Goal: Information Seeking & Learning: Learn about a topic

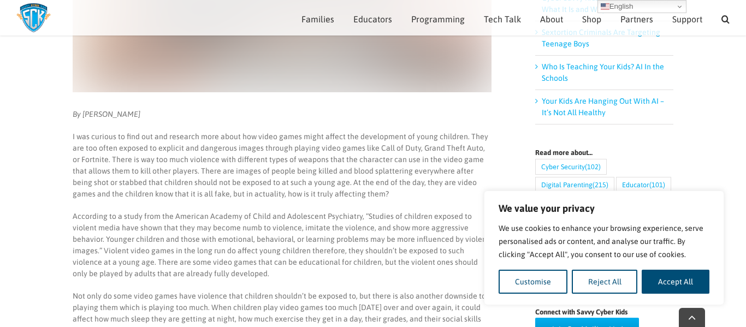
scroll to position [326, 0]
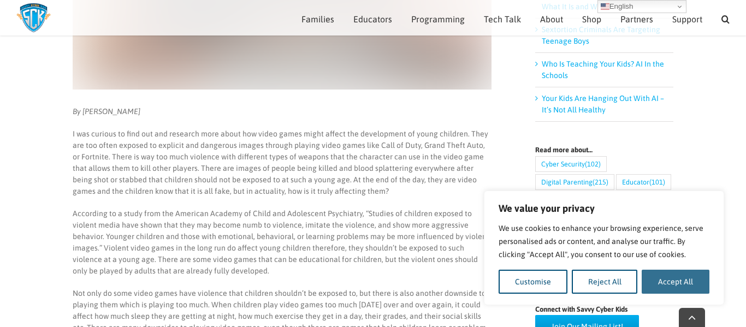
click at [682, 276] on button "Accept All" at bounding box center [675, 282] width 68 height 24
checkbox input "true"
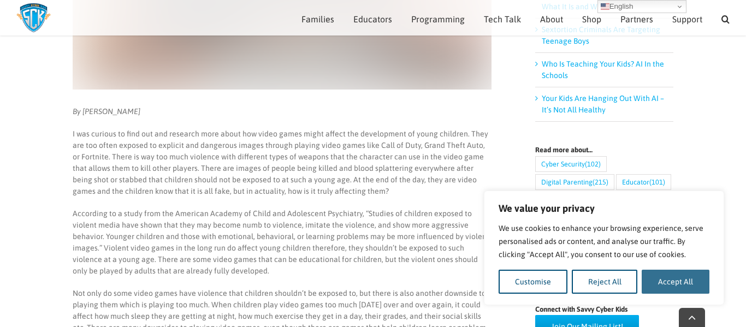
checkbox input "true"
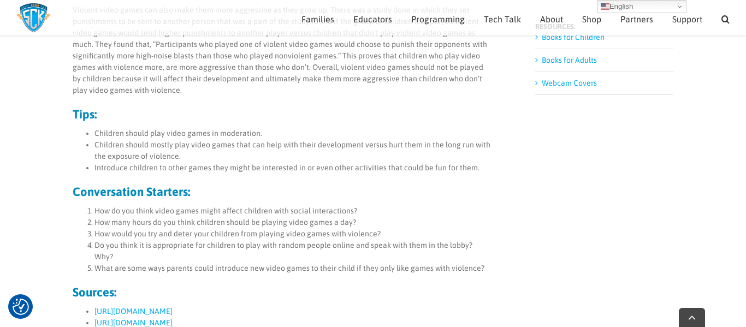
scroll to position [689, 0]
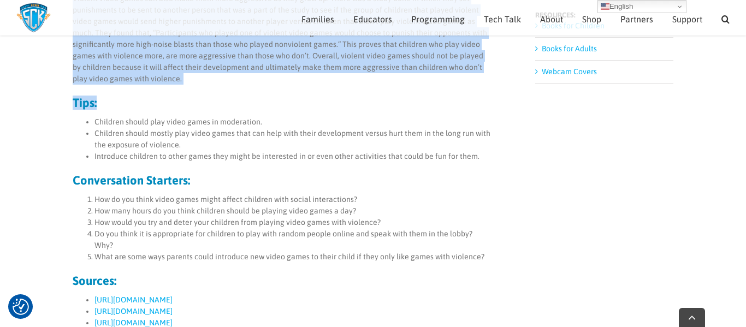
drag, startPoint x: 74, startPoint y: 181, endPoint x: 202, endPoint y: 88, distance: 158.3
click at [202, 88] on div "By [PERSON_NAME] I was curious to find out and research more about how video ga…" at bounding box center [282, 132] width 419 height 779
copy div "Lo Ipsumdolo Sitam C adi elitsed do eius tem inc utlabore etdo magna ali enima …"
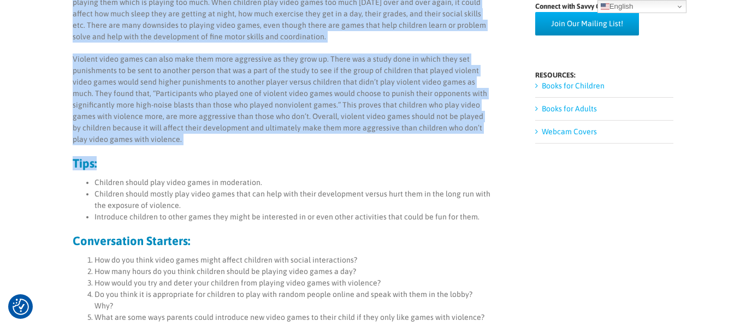
scroll to position [0, 0]
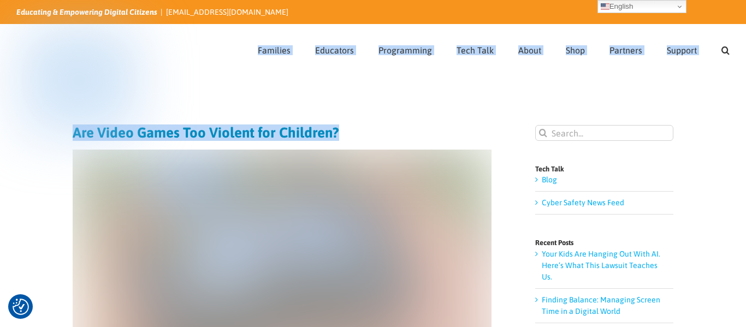
drag, startPoint x: 349, startPoint y: 134, endPoint x: 76, endPoint y: 136, distance: 272.4
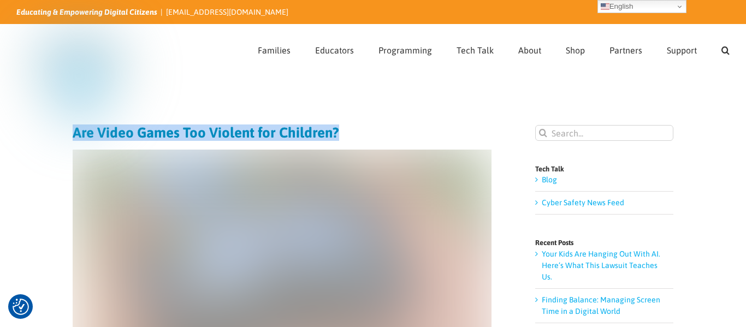
drag, startPoint x: 344, startPoint y: 137, endPoint x: 76, endPoint y: 139, distance: 268.0
click at [76, 139] on h1 "Are Video Games Too Violent for Children?" at bounding box center [282, 132] width 419 height 15
copy h1 "Are Video Games Too Violent for Children?"
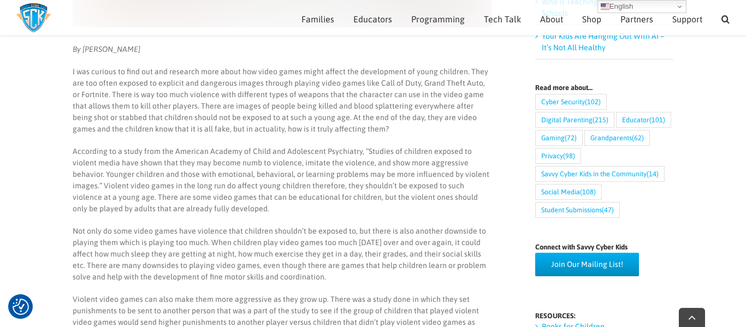
scroll to position [389, 0]
click at [466, 71] on p "I was curious to find out and research more about how video games might affect …" at bounding box center [282, 99] width 419 height 69
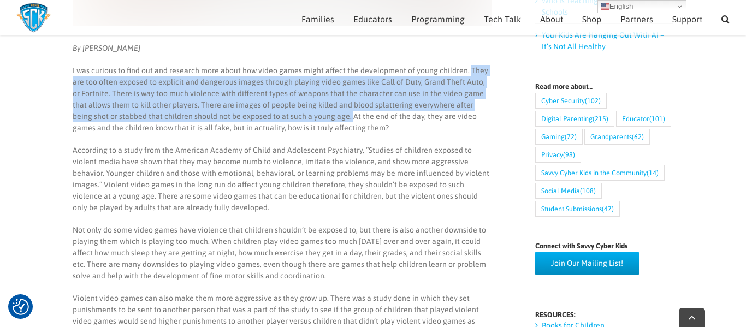
drag, startPoint x: 466, startPoint y: 71, endPoint x: 312, endPoint y: 115, distance: 160.5
click at [312, 115] on p "I was curious to find out and research more about how video games might affect …" at bounding box center [282, 99] width 419 height 69
copy p "They are too often exposed to explicit and dangerous images through playing vid…"
click at [324, 273] on p "Not only do some video games have violence that children shouldn’t be exposed t…" at bounding box center [282, 252] width 419 height 57
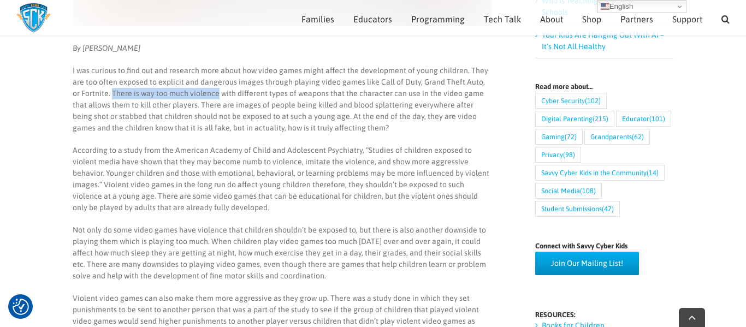
drag, startPoint x: 104, startPoint y: 94, endPoint x: 207, endPoint y: 97, distance: 103.2
click at [207, 97] on p "I was curious to find out and research more about how video games might affect …" at bounding box center [282, 99] width 419 height 69
copy p "There is way too much violence"
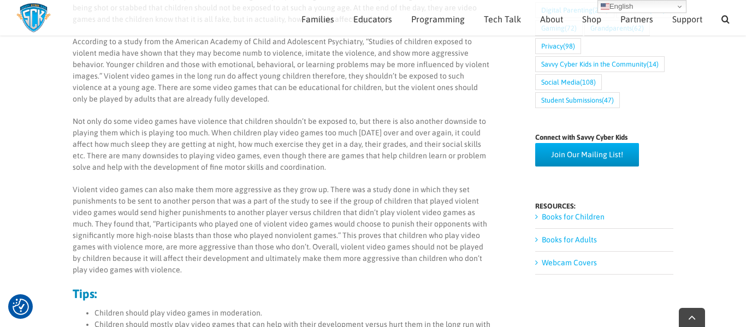
scroll to position [500, 0]
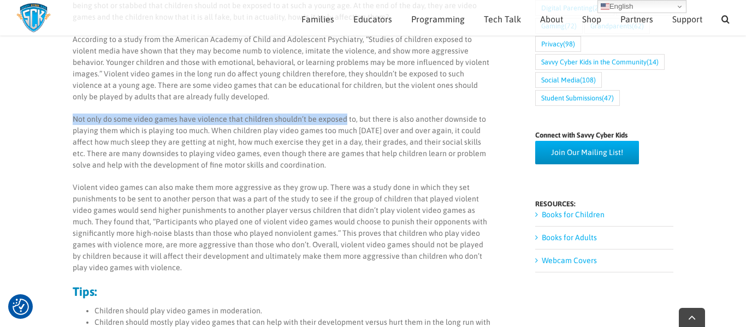
drag, startPoint x: 74, startPoint y: 117, endPoint x: 342, endPoint y: 114, distance: 268.6
click at [342, 114] on p "Not only do some video games have violence that children shouldn’t be exposed t…" at bounding box center [282, 142] width 419 height 57
copy p "Not only do some video games have violence that children shouldn’t be exposed"
